Goal: Information Seeking & Learning: Learn about a topic

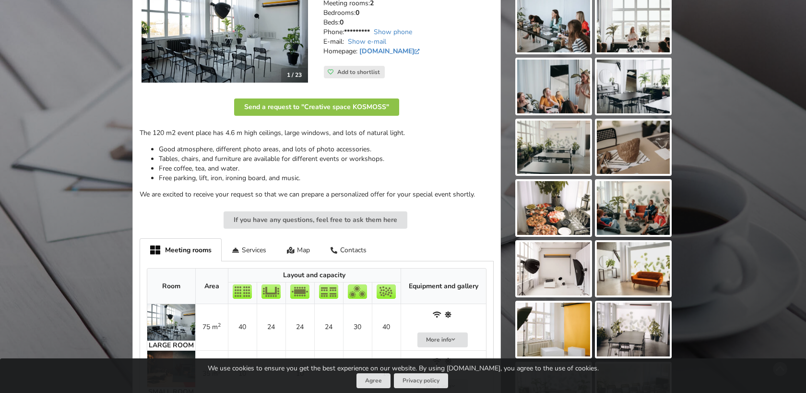
scroll to position [297, 0]
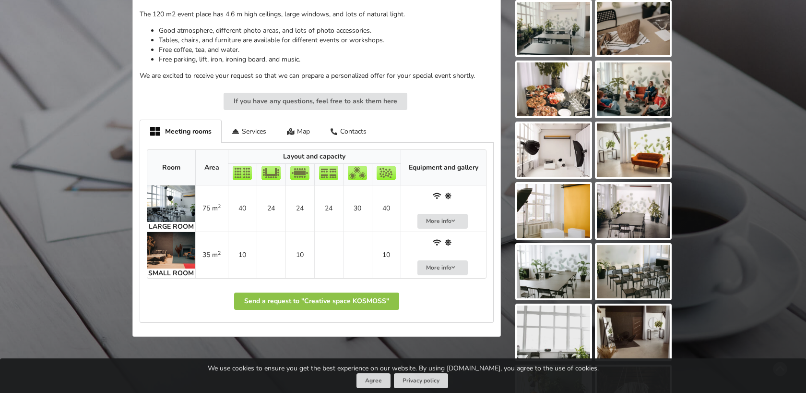
click at [171, 201] on img at bounding box center [171, 203] width 48 height 36
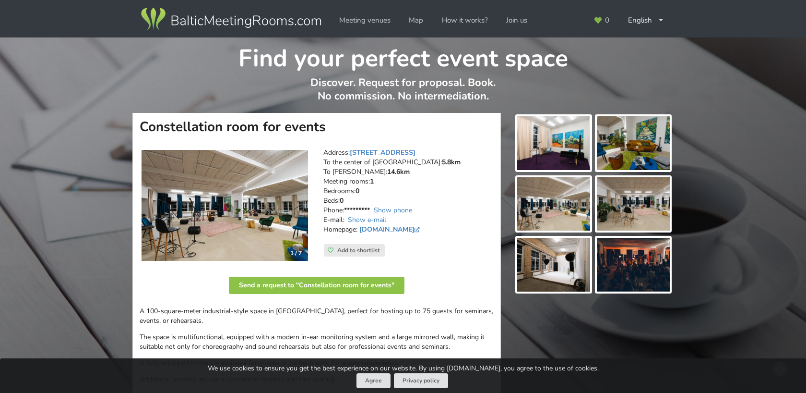
click at [260, 193] on img at bounding box center [225, 205] width 167 height 111
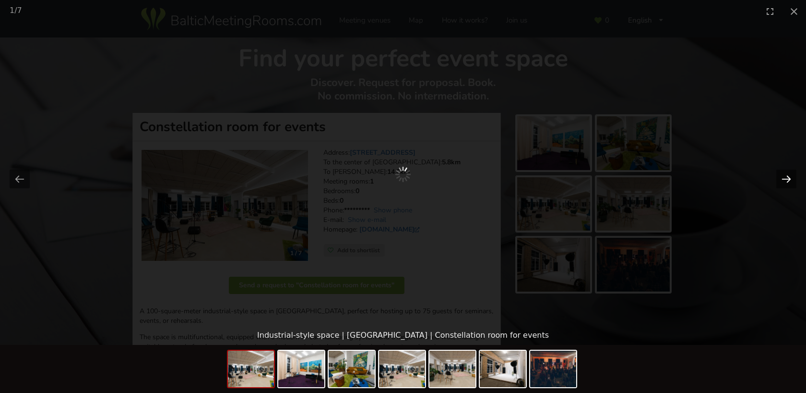
click at [788, 170] on button "Next slide" at bounding box center [786, 178] width 20 height 19
click at [250, 374] on img at bounding box center [251, 368] width 46 height 36
click at [402, 377] on img at bounding box center [402, 368] width 46 height 36
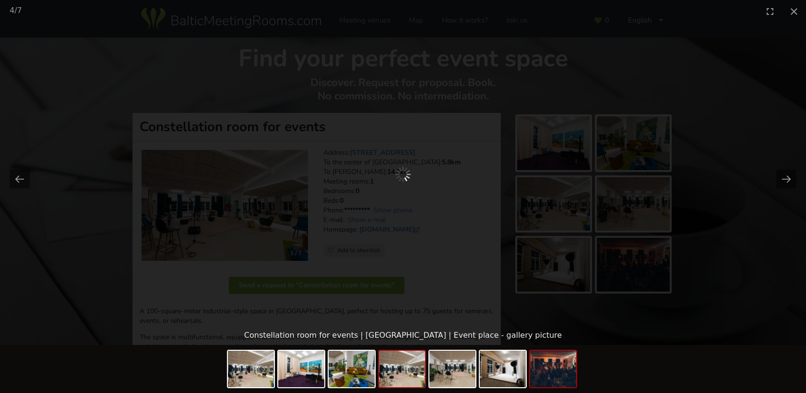
click at [560, 361] on img at bounding box center [553, 368] width 46 height 36
click at [798, 13] on button "Close gallery" at bounding box center [794, 11] width 24 height 23
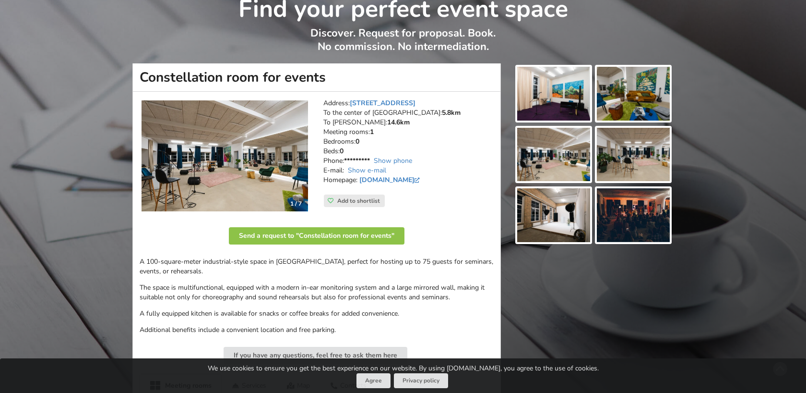
scroll to position [57, 0]
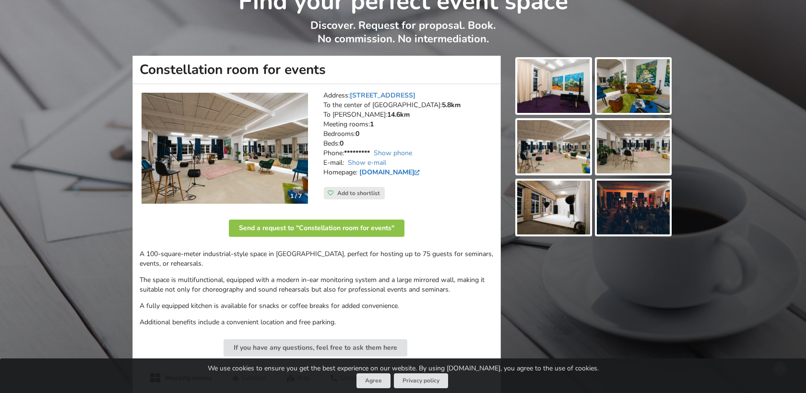
click at [382, 170] on link "[DOMAIN_NAME]" at bounding box center [390, 171] width 63 height 9
